Goal: Communication & Community: Answer question/provide support

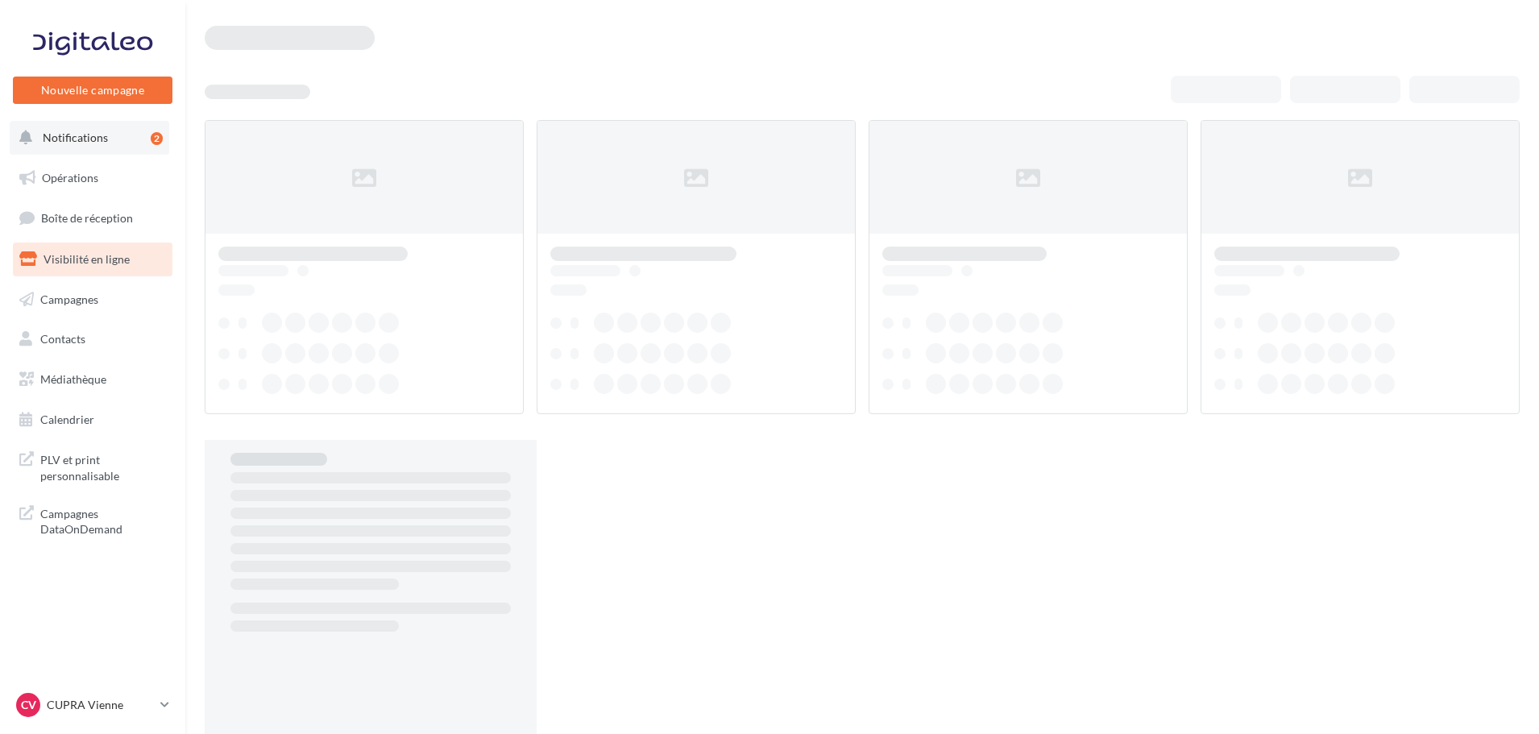
click at [101, 143] on span "Notifications" at bounding box center [75, 137] width 65 height 14
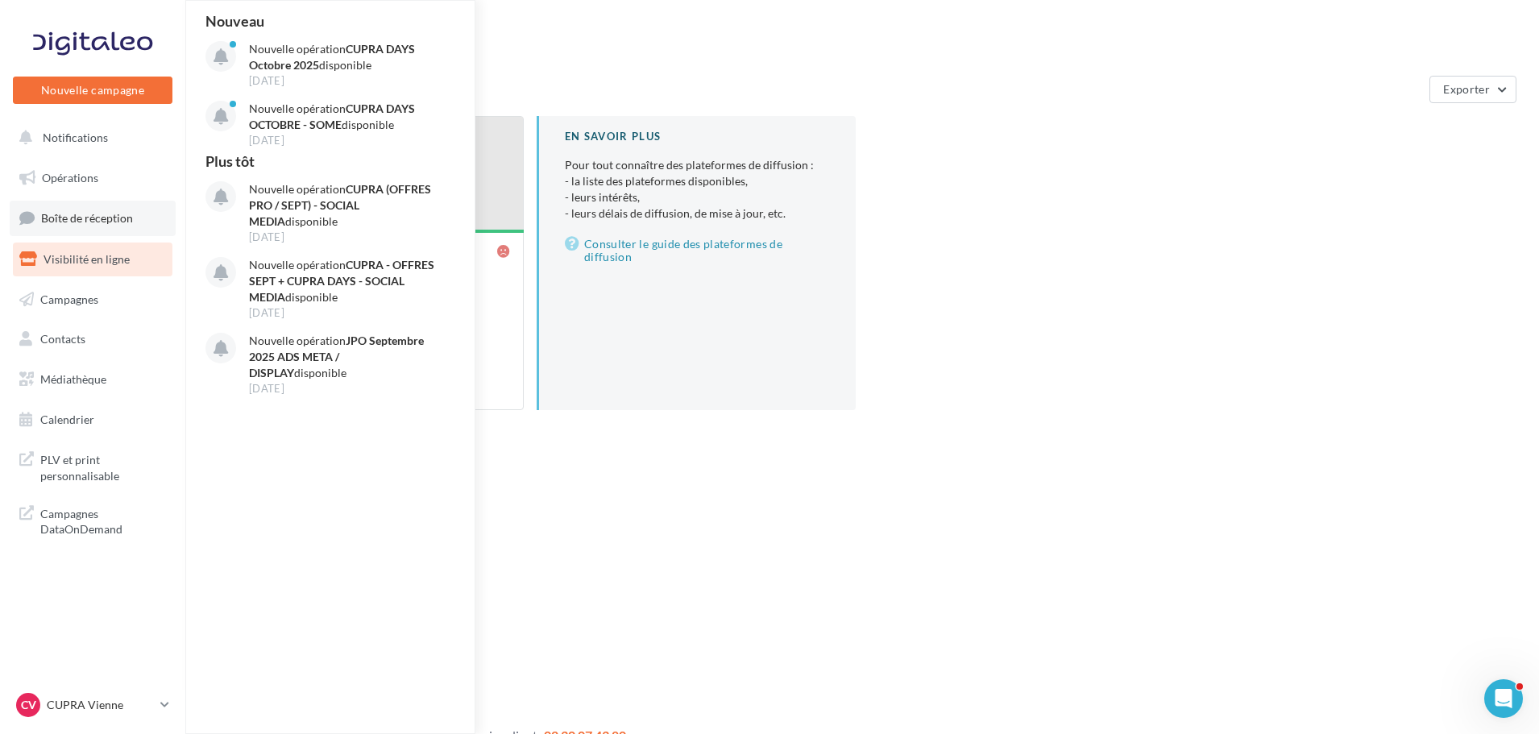
click at [101, 219] on span "Boîte de réception" at bounding box center [87, 218] width 92 height 14
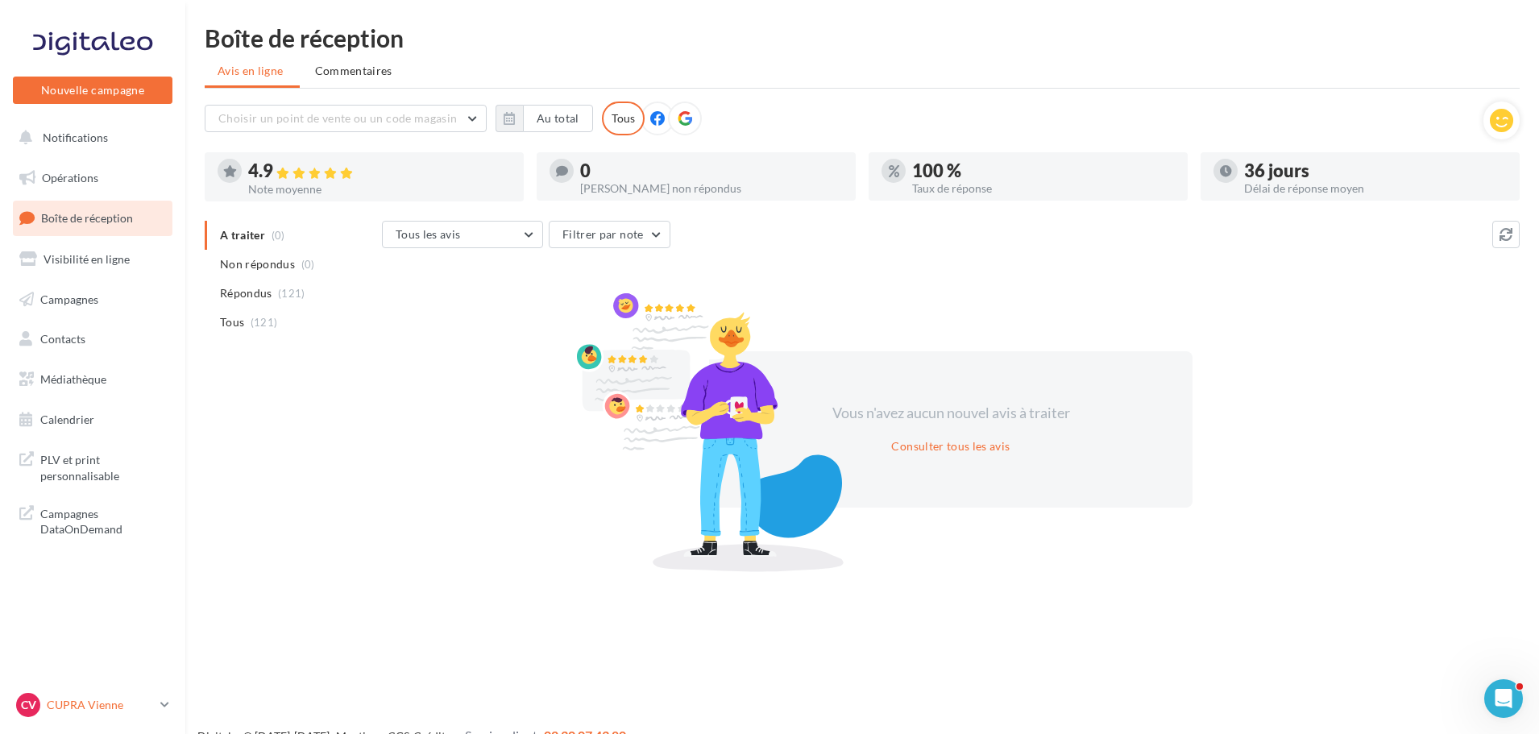
click at [101, 696] on div "CV CUPRA Vienne cupra_vienne" at bounding box center [85, 705] width 138 height 24
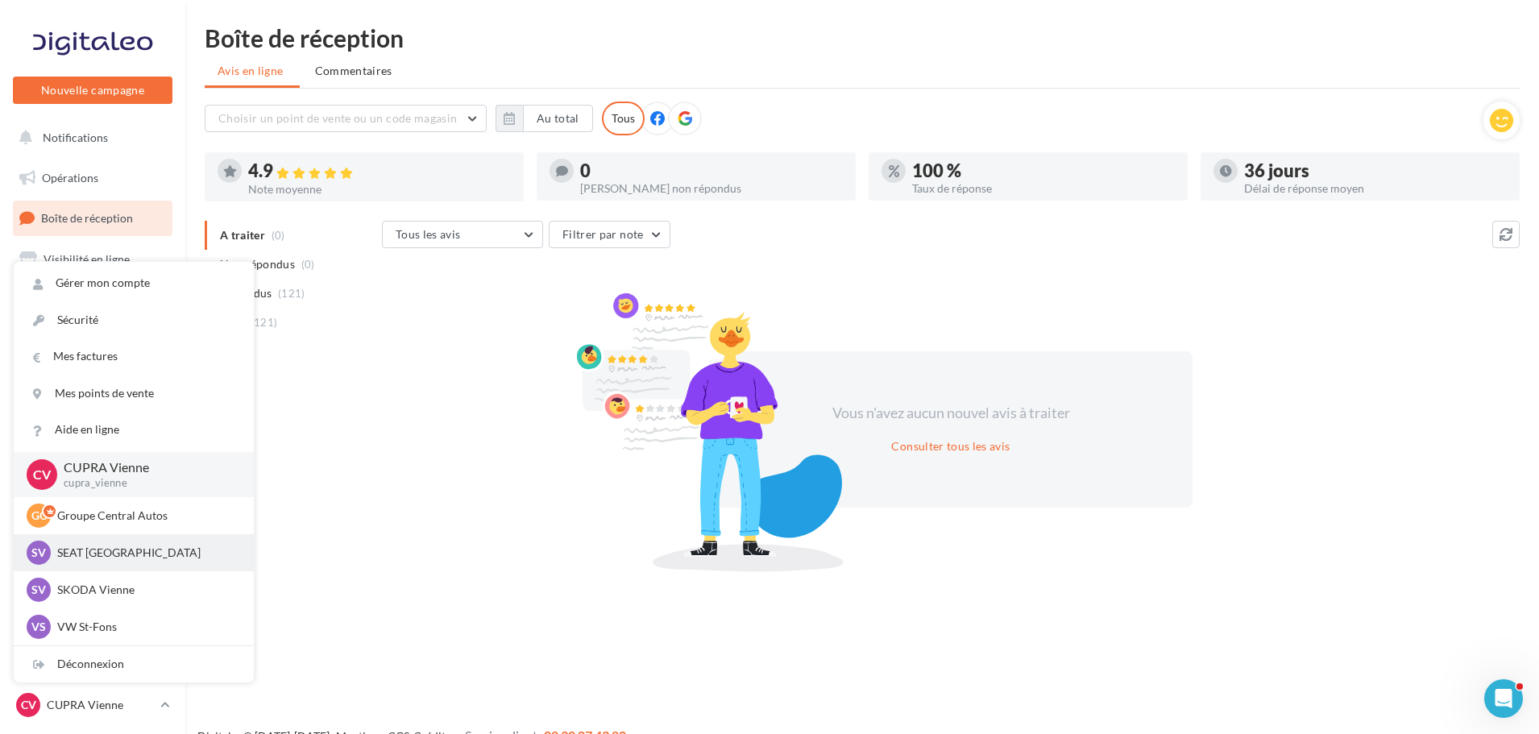
click at [149, 549] on p "SEAT [GEOGRAPHIC_DATA]" at bounding box center [145, 553] width 177 height 16
